Goal: Task Accomplishment & Management: Manage account settings

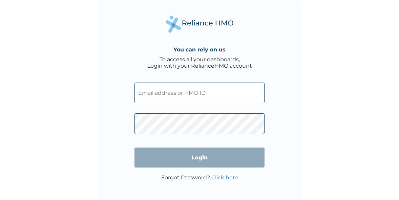
click at [156, 92] on input "text" at bounding box center [200, 93] width 130 height 21
type input "[EMAIL_ADDRESS][DOMAIN_NAME]"
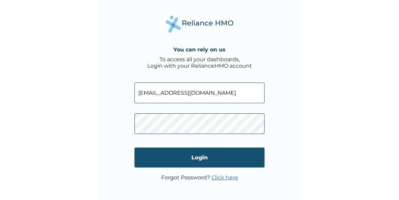
click at [197, 157] on input "Login" at bounding box center [200, 158] width 130 height 20
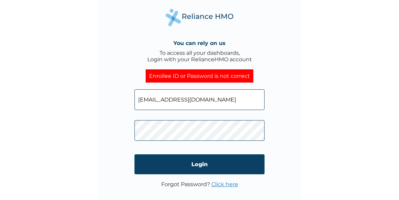
click at [175, 96] on input "abahbridgetojoma@gmail.com" at bounding box center [200, 99] width 130 height 21
click at [17, 145] on div "You can rely on us To access all your dashboards, Login with your RelianceHMO a…" at bounding box center [199, 100] width 399 height 200
click at [164, 98] on input "abahbridgetojoma@gmail.com" at bounding box center [200, 99] width 130 height 21
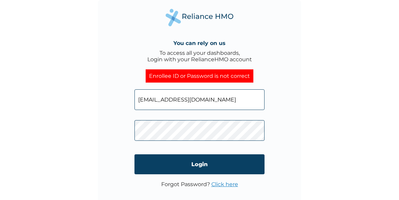
click at [164, 98] on input "abahbridgetojoma@gmail.com" at bounding box center [200, 99] width 130 height 21
type input "DPM/10098/A"
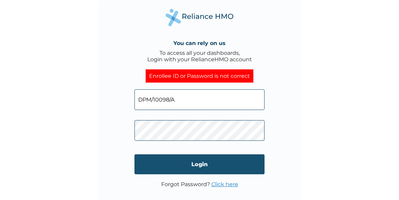
click at [210, 164] on input "Login" at bounding box center [200, 165] width 130 height 20
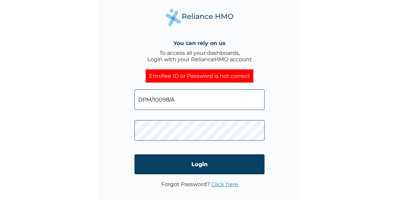
click at [222, 185] on link "Click here" at bounding box center [224, 184] width 27 height 6
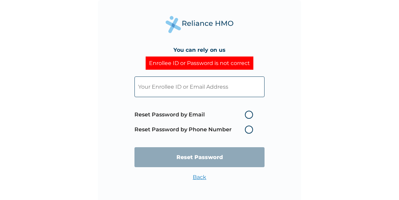
click at [180, 89] on input "text" at bounding box center [200, 87] width 130 height 21
paste input "DPM/10098/A"
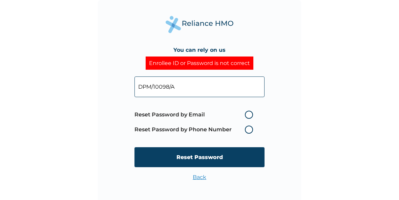
type input "DPM/10098/A"
click at [248, 117] on label "Reset Password by Email" at bounding box center [196, 115] width 122 height 8
click at [246, 117] on input "Reset Password by Email" at bounding box center [241, 114] width 11 height 11
radio input "true"
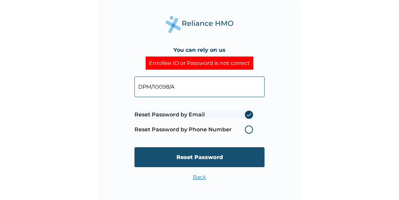
click at [217, 158] on input "Reset Password" at bounding box center [200, 157] width 130 height 20
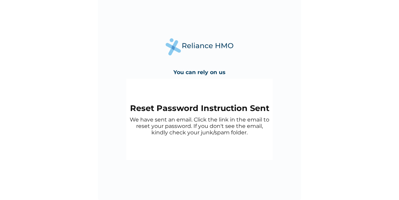
scroll to position [3, 0]
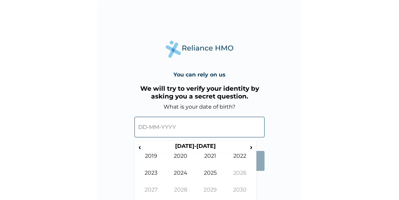
click at [138, 127] on input "text" at bounding box center [200, 127] width 130 height 21
click at [143, 127] on input "text" at bounding box center [200, 127] width 130 height 21
click at [251, 148] on span "›" at bounding box center [251, 147] width 7 height 8
click at [139, 147] on span "‹" at bounding box center [139, 147] width 7 height 8
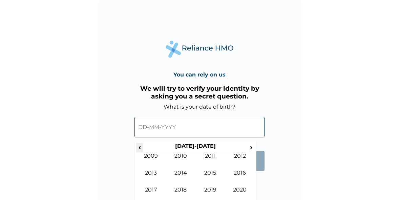
click at [139, 147] on span "‹" at bounding box center [139, 147] width 7 height 8
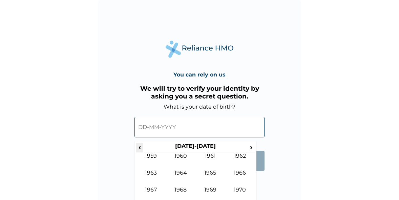
click at [139, 147] on span "‹" at bounding box center [139, 147] width 7 height 8
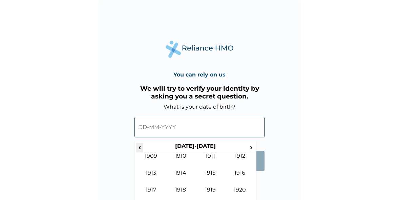
click at [139, 147] on span "‹" at bounding box center [139, 147] width 7 height 8
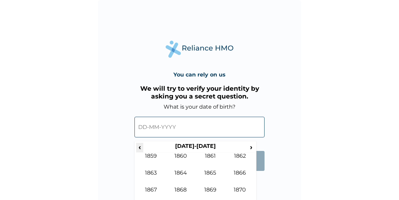
click at [139, 147] on span "‹" at bounding box center [139, 147] width 7 height 8
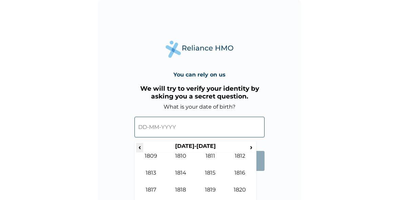
click at [139, 147] on span "‹" at bounding box center [139, 147] width 7 height 8
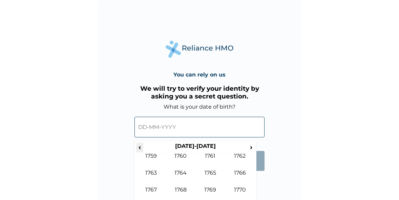
click at [139, 147] on span "‹" at bounding box center [139, 147] width 7 height 8
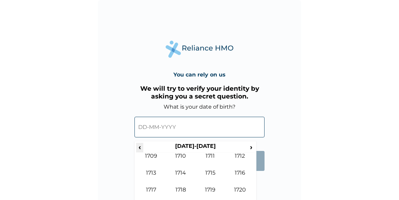
click at [139, 147] on span "‹" at bounding box center [139, 147] width 7 height 8
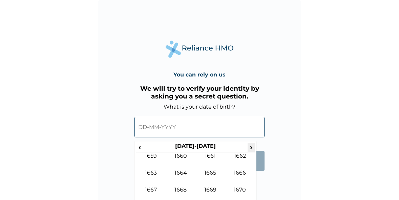
click at [250, 146] on span "›" at bounding box center [251, 147] width 7 height 8
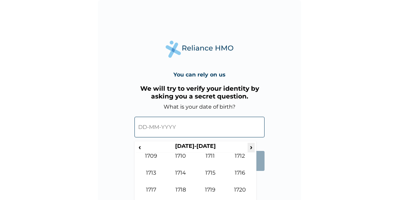
click at [250, 146] on span "›" at bounding box center [251, 147] width 7 height 8
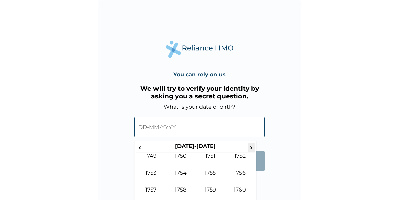
click at [250, 146] on span "›" at bounding box center [251, 147] width 7 height 8
click at [142, 147] on span "‹" at bounding box center [139, 147] width 7 height 8
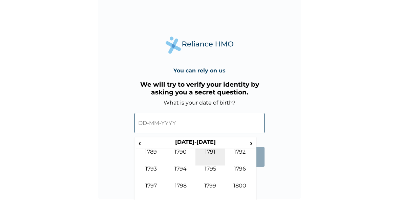
scroll to position [5, 0]
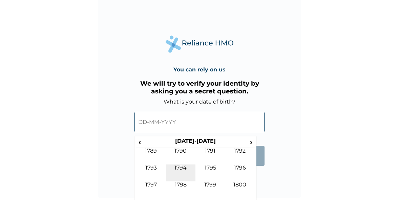
click at [186, 168] on td "1794" at bounding box center [181, 173] width 30 height 17
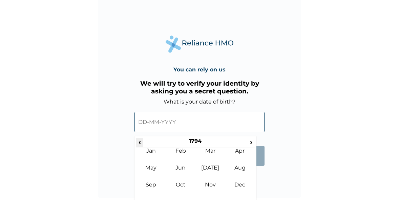
click at [139, 142] on span "‹" at bounding box center [139, 142] width 7 height 8
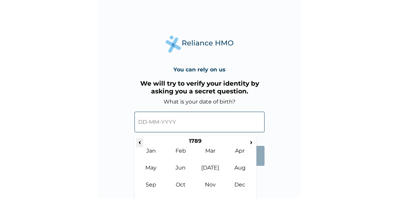
click at [139, 142] on span "‹" at bounding box center [139, 142] width 7 height 8
click at [251, 140] on span "›" at bounding box center [251, 142] width 7 height 8
click at [139, 141] on span "‹" at bounding box center [139, 142] width 7 height 8
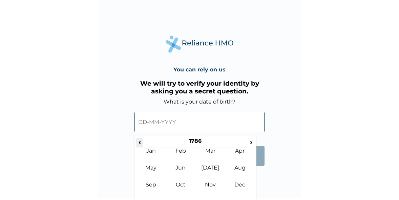
click at [139, 141] on span "‹" at bounding box center [139, 142] width 7 height 8
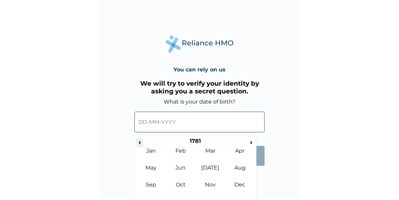
click at [139, 141] on span "‹" at bounding box center [139, 142] width 7 height 8
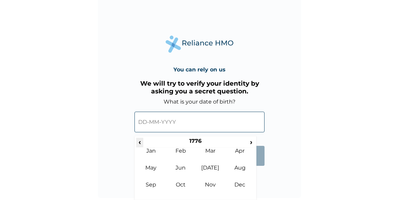
click at [139, 141] on span "‹" at bounding box center [139, 142] width 7 height 8
click at [252, 141] on span "›" at bounding box center [251, 142] width 7 height 8
click at [252, 142] on span "›" at bounding box center [251, 142] width 7 height 8
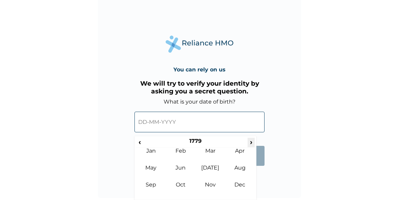
click at [252, 142] on span "›" at bounding box center [251, 142] width 7 height 8
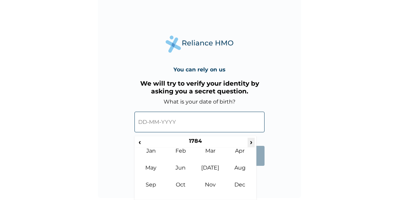
click at [252, 142] on span "›" at bounding box center [251, 142] width 7 height 8
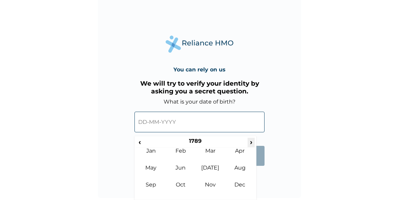
click at [252, 142] on span "›" at bounding box center [251, 142] width 7 height 8
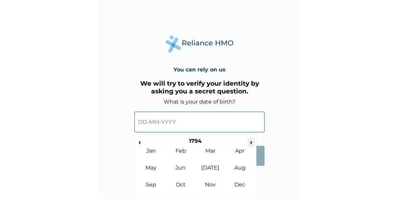
click at [253, 142] on span "›" at bounding box center [251, 142] width 7 height 8
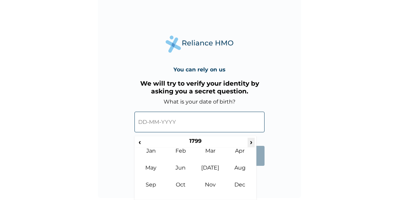
click at [253, 142] on span "›" at bounding box center [251, 142] width 7 height 8
click at [252, 142] on span "›" at bounding box center [251, 142] width 7 height 8
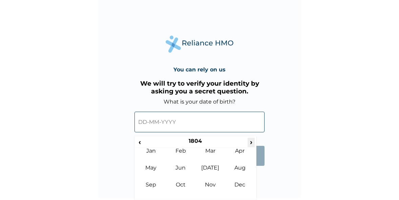
click at [252, 142] on span "›" at bounding box center [251, 142] width 7 height 8
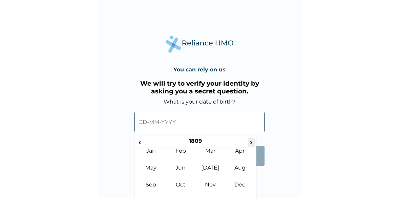
click at [252, 142] on span "›" at bounding box center [251, 142] width 7 height 8
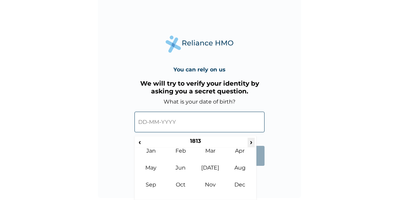
click at [252, 142] on span "›" at bounding box center [251, 142] width 7 height 8
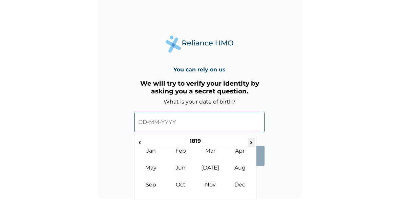
click at [252, 142] on span "›" at bounding box center [251, 142] width 7 height 8
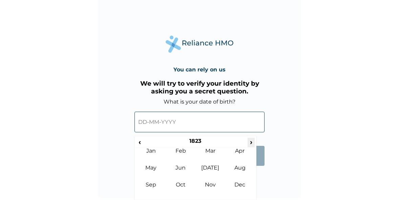
click at [252, 142] on span "›" at bounding box center [251, 142] width 7 height 8
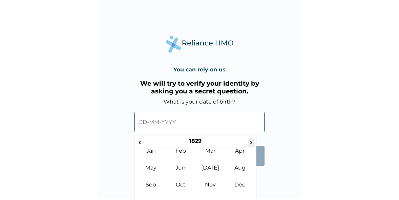
click at [252, 142] on span "›" at bounding box center [251, 142] width 7 height 8
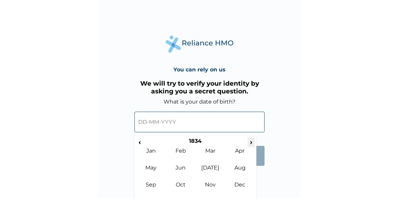
click at [252, 142] on span "›" at bounding box center [251, 142] width 7 height 8
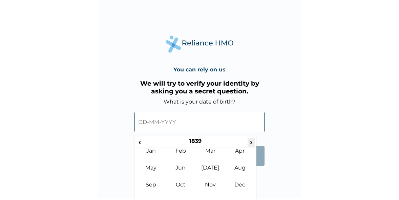
click at [252, 142] on span "›" at bounding box center [251, 142] width 7 height 8
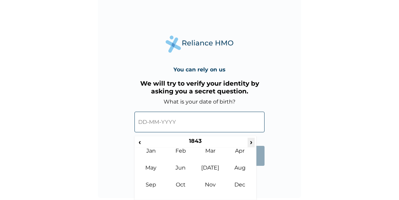
click at [252, 142] on span "›" at bounding box center [251, 142] width 7 height 8
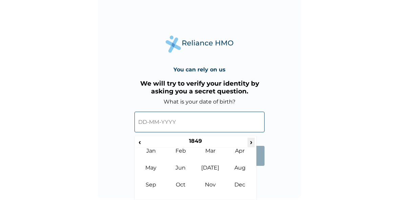
click at [252, 142] on span "›" at bounding box center [251, 142] width 7 height 8
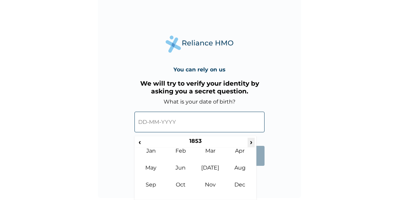
click at [252, 142] on span "›" at bounding box center [251, 142] width 7 height 8
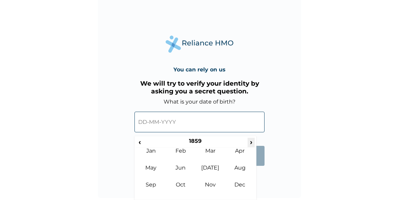
click at [252, 142] on span "›" at bounding box center [251, 142] width 7 height 8
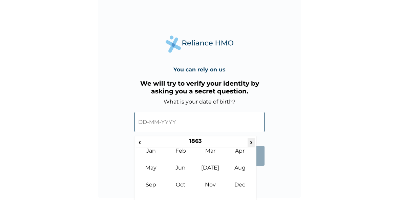
click at [252, 142] on span "›" at bounding box center [251, 142] width 7 height 8
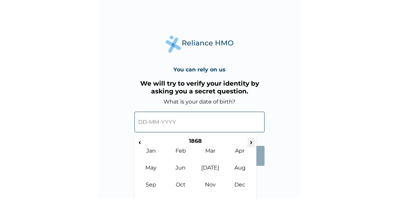
click at [252, 142] on span "›" at bounding box center [251, 142] width 7 height 8
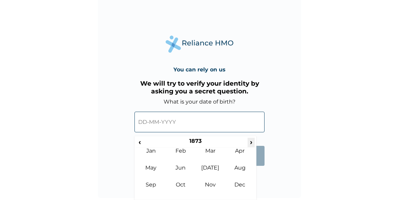
click at [252, 142] on span "›" at bounding box center [251, 142] width 7 height 8
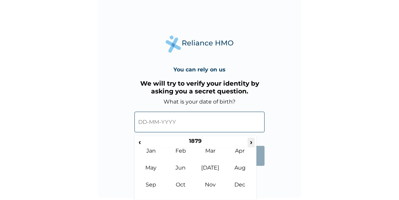
click at [252, 142] on span "›" at bounding box center [251, 142] width 7 height 8
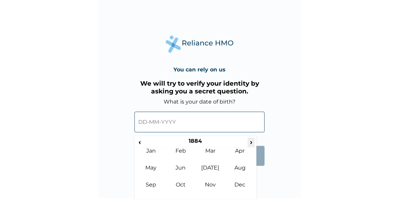
click at [252, 142] on span "›" at bounding box center [251, 142] width 7 height 8
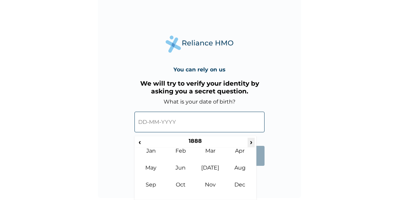
click at [252, 142] on span "›" at bounding box center [251, 142] width 7 height 8
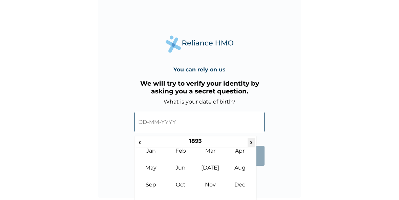
click at [252, 142] on span "›" at bounding box center [251, 142] width 7 height 8
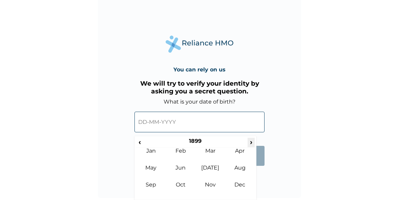
click at [252, 142] on span "›" at bounding box center [251, 142] width 7 height 8
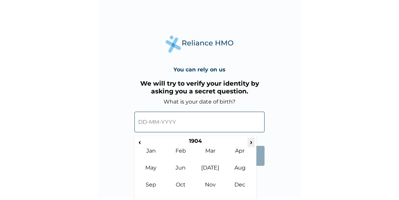
click at [252, 142] on span "›" at bounding box center [251, 142] width 7 height 8
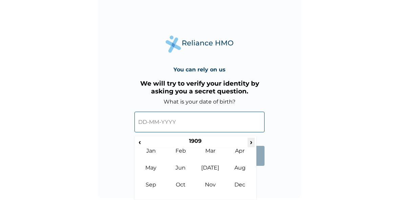
click at [252, 142] on span "›" at bounding box center [251, 142] width 7 height 8
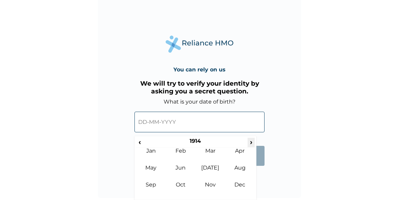
click at [252, 142] on span "›" at bounding box center [251, 142] width 7 height 8
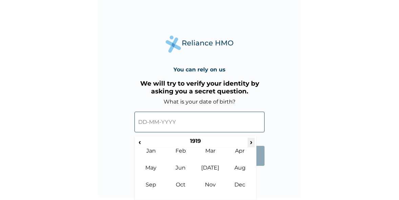
click at [252, 142] on span "›" at bounding box center [251, 142] width 7 height 8
click at [250, 141] on span "›" at bounding box center [251, 142] width 7 height 8
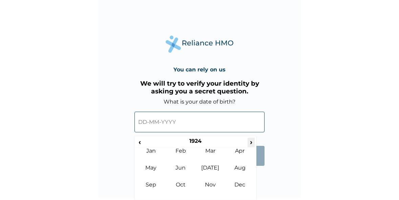
click at [250, 141] on span "›" at bounding box center [251, 142] width 7 height 8
click at [249, 141] on span "›" at bounding box center [251, 142] width 7 height 8
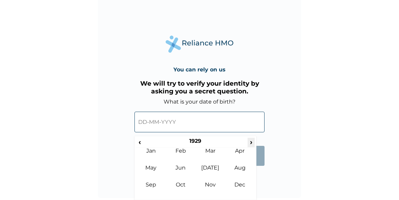
click at [249, 141] on span "›" at bounding box center [251, 142] width 7 height 8
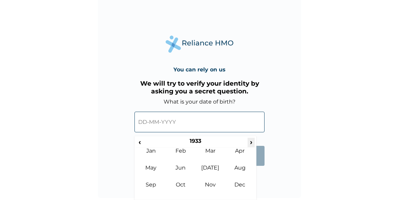
click at [249, 141] on span "›" at bounding box center [251, 142] width 7 height 8
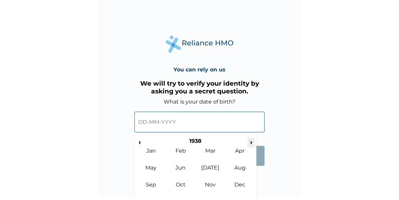
click at [249, 141] on span "›" at bounding box center [251, 142] width 7 height 8
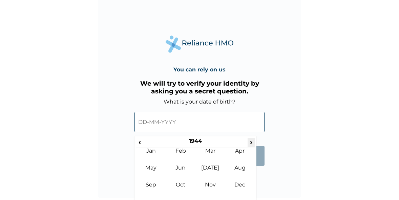
click at [249, 141] on span "›" at bounding box center [251, 142] width 7 height 8
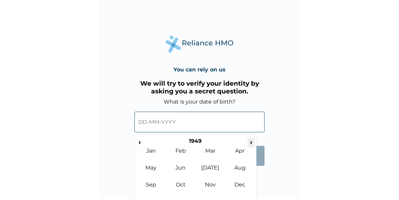
click at [249, 141] on span "›" at bounding box center [251, 142] width 7 height 8
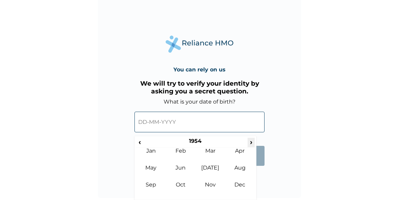
click at [249, 141] on span "›" at bounding box center [251, 142] width 7 height 8
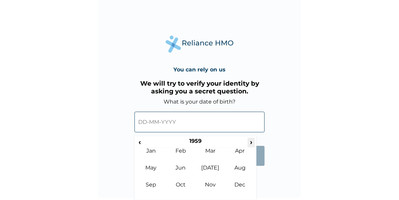
click at [249, 141] on span "›" at bounding box center [251, 142] width 7 height 8
click at [250, 141] on span "›" at bounding box center [251, 142] width 7 height 8
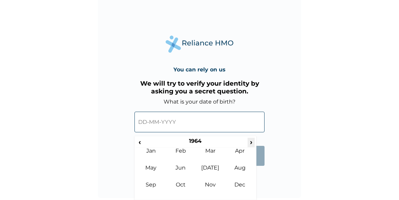
click at [250, 141] on span "›" at bounding box center [251, 142] width 7 height 8
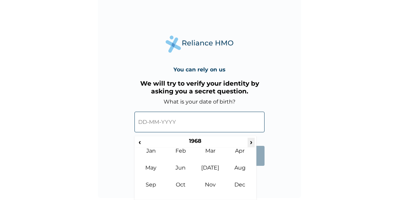
click at [250, 141] on span "›" at bounding box center [251, 142] width 7 height 8
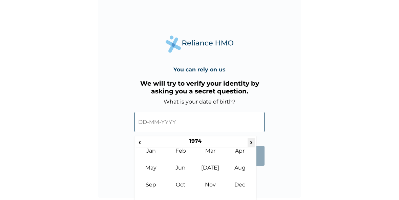
click at [250, 141] on span "›" at bounding box center [251, 142] width 7 height 8
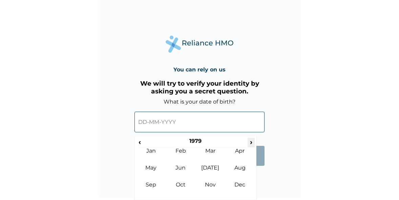
click at [250, 141] on span "›" at bounding box center [251, 142] width 7 height 8
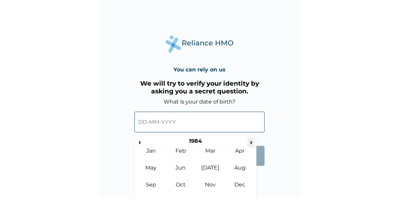
click at [250, 141] on span "›" at bounding box center [251, 142] width 7 height 8
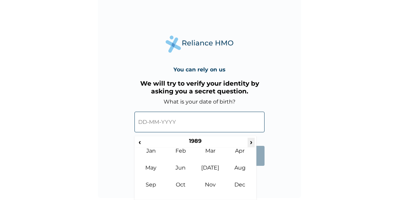
click at [250, 141] on span "›" at bounding box center [251, 142] width 7 height 8
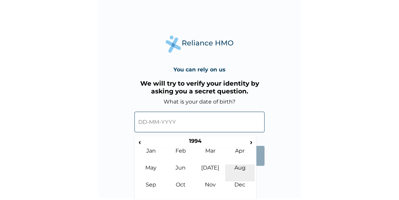
click at [238, 167] on td "Aug" at bounding box center [240, 173] width 30 height 17
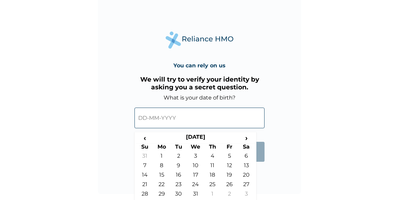
scroll to position [20, 0]
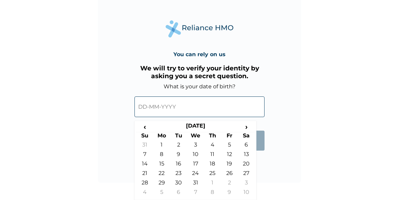
click at [140, 183] on td "28" at bounding box center [144, 184] width 17 height 9
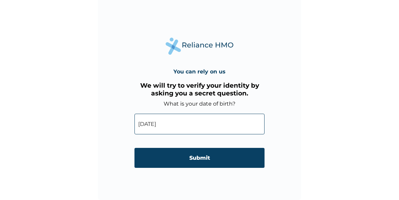
type input "[DATE]"
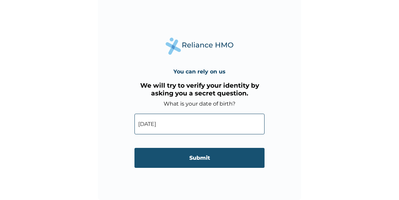
click at [204, 159] on input "Submit" at bounding box center [200, 158] width 130 height 20
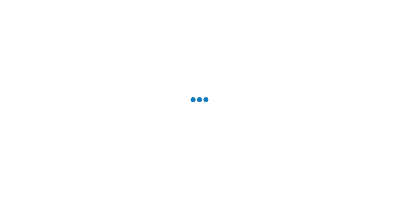
scroll to position [0, 0]
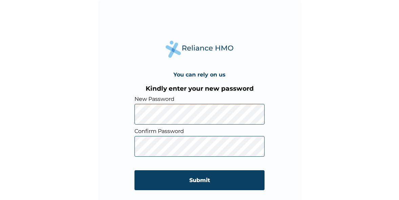
click at [208, 181] on input "Submit" at bounding box center [200, 180] width 130 height 20
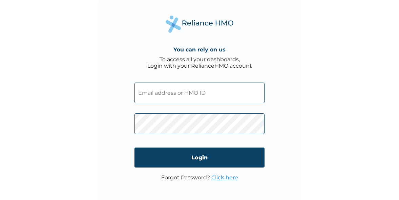
click at [166, 95] on input "text" at bounding box center [200, 93] width 130 height 21
paste input "DPM/10098/A"
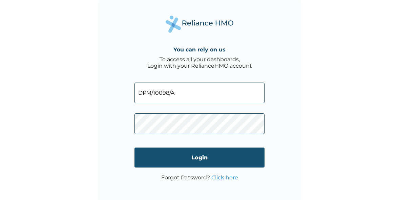
type input "DPM/10098/A"
click at [199, 159] on input "Login" at bounding box center [200, 158] width 130 height 20
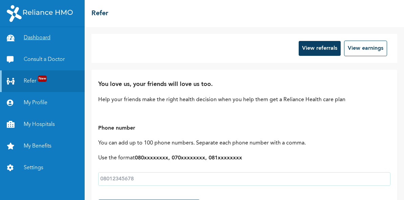
click at [38, 36] on link "Dashboard" at bounding box center [42, 38] width 85 height 22
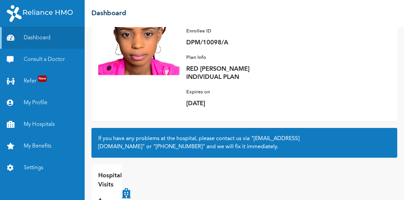
scroll to position [93, 0]
